Goal: Task Accomplishment & Management: Manage account settings

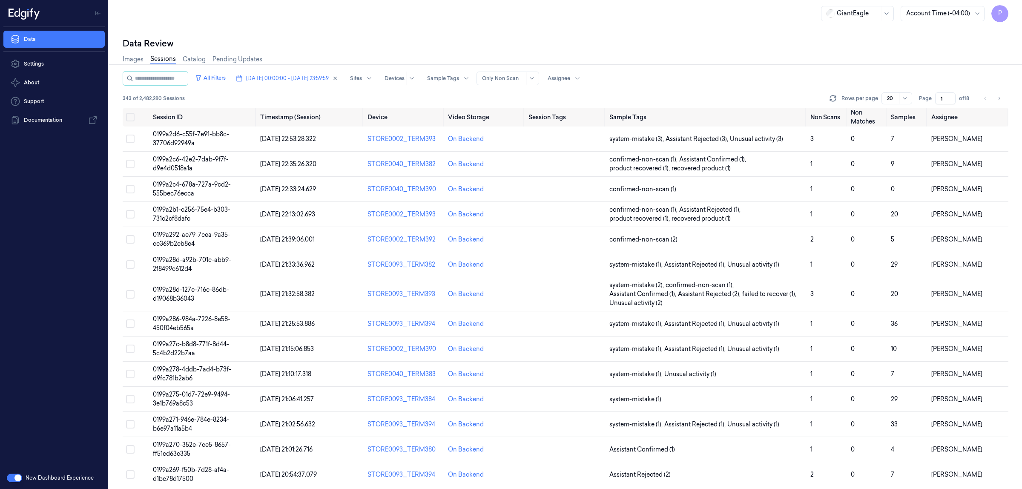
click at [338, 78] on icon "button" at bounding box center [335, 78] width 6 height 6
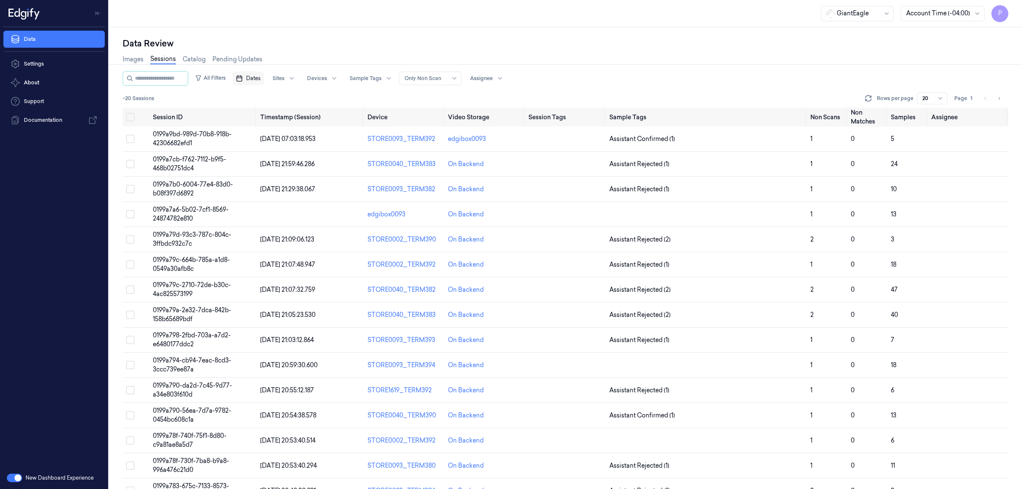
click at [256, 78] on span "Dates" at bounding box center [253, 79] width 14 height 8
click at [307, 130] on button "2" at bounding box center [308, 130] width 14 height 14
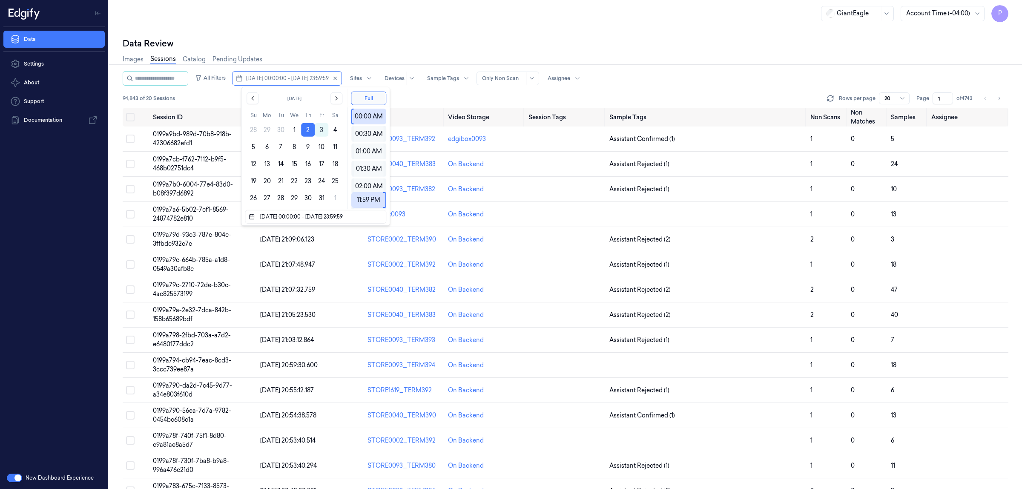
click at [372, 43] on div "Data Review" at bounding box center [566, 43] width 886 height 12
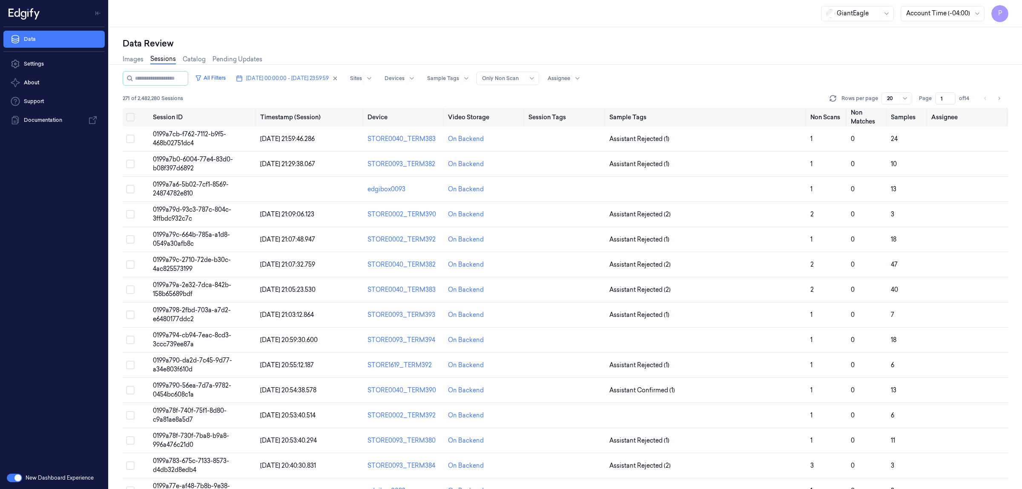
drag, startPoint x: 944, startPoint y: 98, endPoint x: 938, endPoint y: 98, distance: 6.0
click at [938, 98] on input "1" at bounding box center [945, 98] width 20 height 12
click at [724, 79] on div "All Filters [DATE] 00:00:00 - [DATE] 23:59:59 Sites Devices Sample Tags Alert T…" at bounding box center [566, 78] width 886 height 14
click at [129, 116] on button "Select all" at bounding box center [130, 117] width 9 height 9
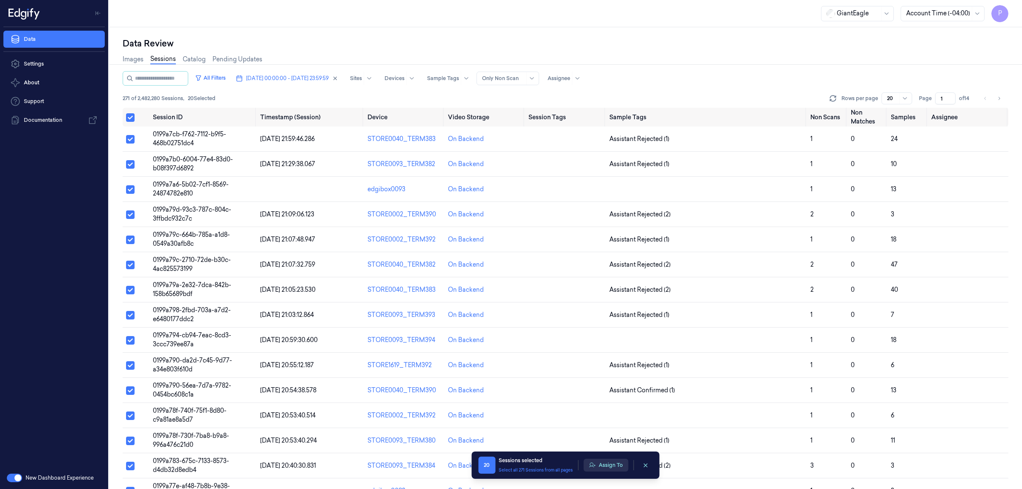
click at [607, 468] on button "Assign To" at bounding box center [606, 465] width 45 height 13
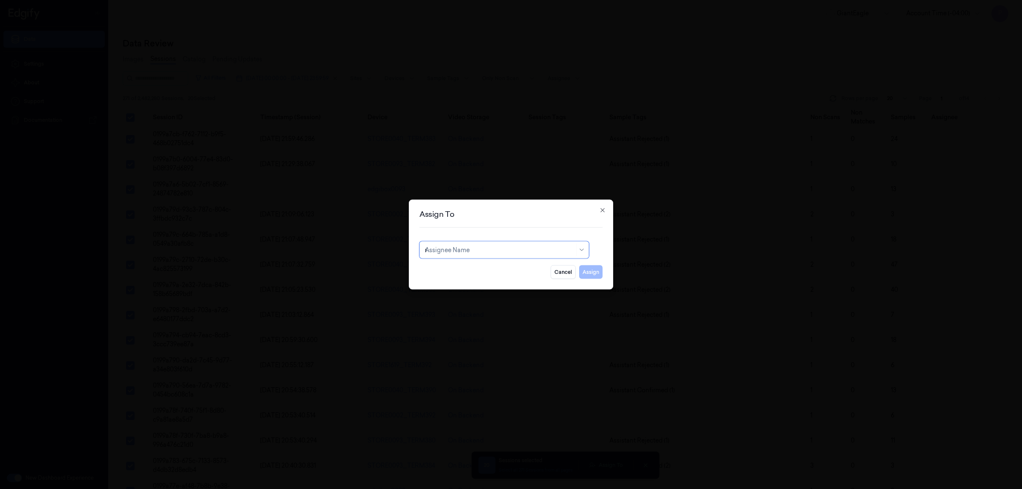
type input "ru"
drag, startPoint x: 524, startPoint y: 270, endPoint x: 529, endPoint y: 271, distance: 5.7
click at [523, 269] on div "rupa b" at bounding box center [504, 269] width 158 height 9
click at [597, 273] on button "Assign" at bounding box center [590, 272] width 23 height 14
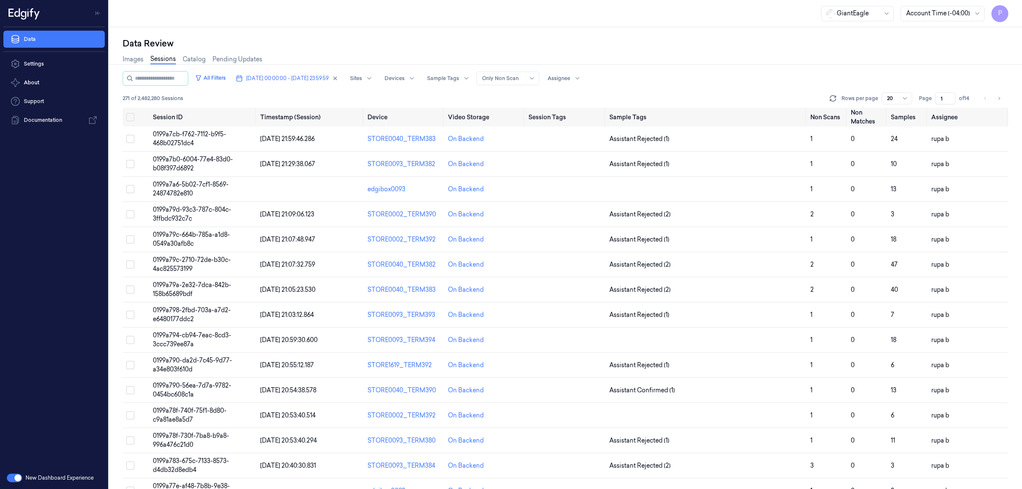
click at [736, 61] on div "Images Sessions Catalog Pending Updates" at bounding box center [566, 60] width 886 height 22
